Goal: Navigation & Orientation: Understand site structure

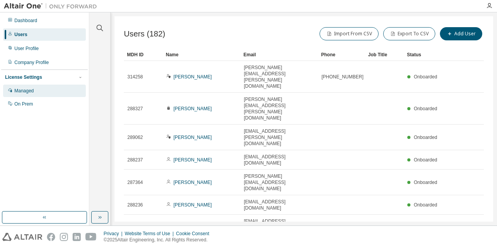
click at [21, 88] on div "Managed" at bounding box center [23, 91] width 19 height 6
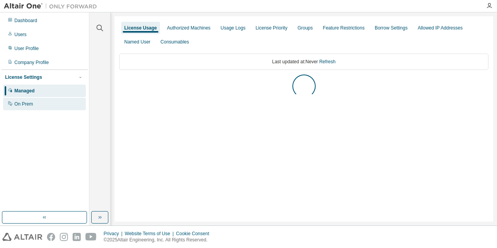
click at [33, 106] on div "On Prem" at bounding box center [44, 104] width 83 height 12
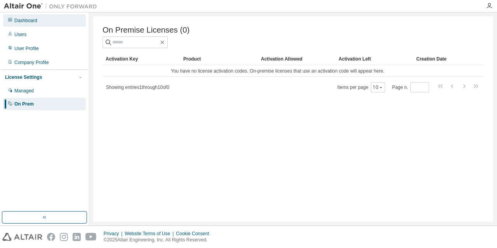
click at [23, 20] on div "Dashboard" at bounding box center [25, 20] width 23 height 6
